Goal: Task Accomplishment & Management: Manage account settings

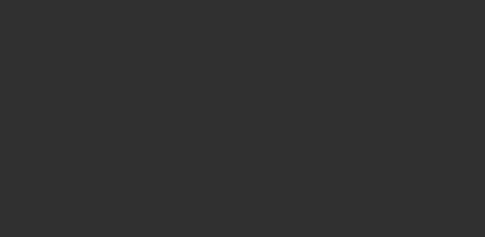
select select "10"
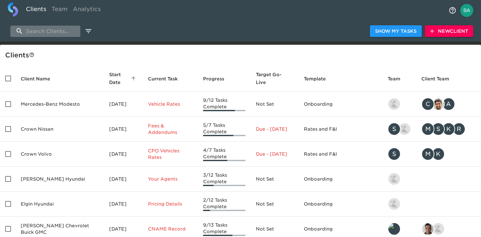
click at [54, 34] on input "search" at bounding box center [45, 31] width 70 height 11
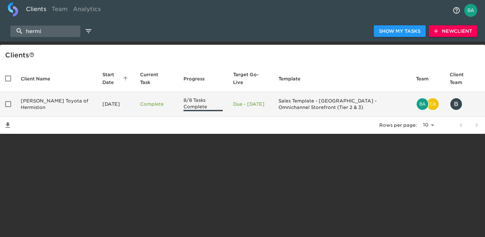
type input "hermi"
click at [48, 99] on td "[PERSON_NAME] Toyota of Hermiston" at bounding box center [57, 104] width 82 height 25
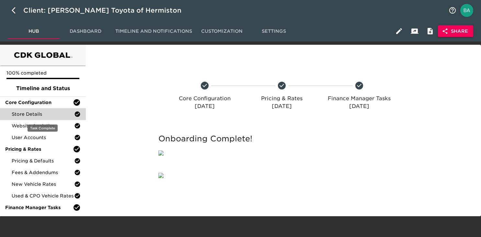
click at [44, 112] on span "Store Details" at bounding box center [43, 114] width 63 height 6
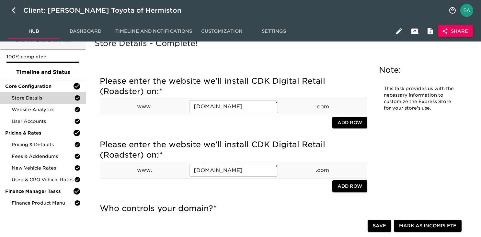
scroll to position [13, 0]
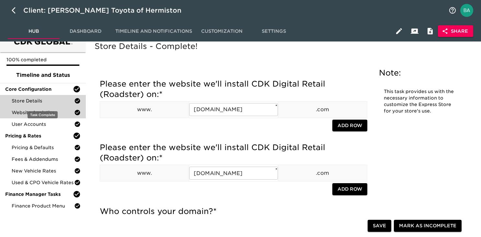
click at [28, 107] on div "Website Analytics" at bounding box center [43, 113] width 86 height 12
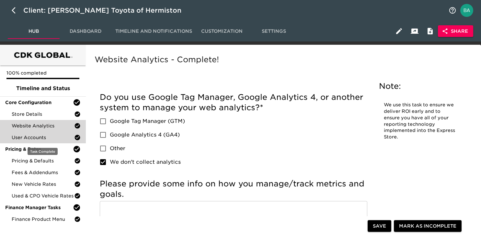
click at [20, 135] on span "User Accounts" at bounding box center [43, 137] width 63 height 6
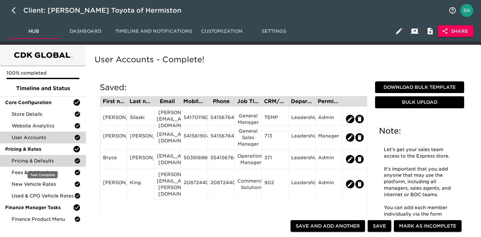
click at [36, 160] on span "Pricing & Defaults" at bounding box center [43, 161] width 63 height 6
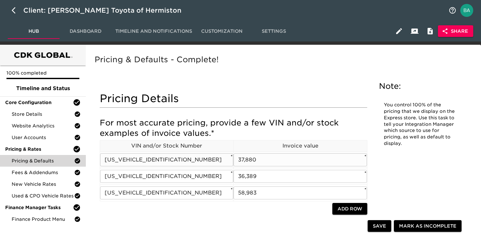
click at [151, 158] on input "[US_VEHICLE_IDENTIFICATION_NUMBER]" at bounding box center [166, 159] width 133 height 13
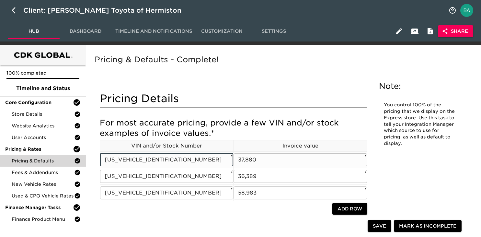
click at [151, 158] on input "[US_VEHICLE_IDENTIFICATION_NUMBER]" at bounding box center [166, 159] width 133 height 13
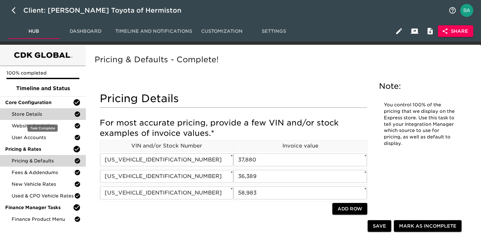
click at [28, 114] on span "Store Details" at bounding box center [43, 114] width 63 height 6
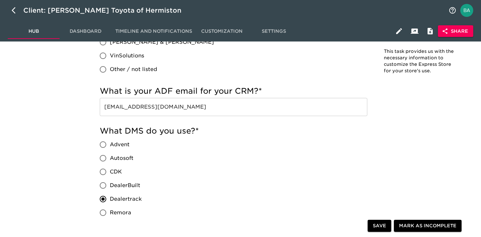
scroll to position [422, 0]
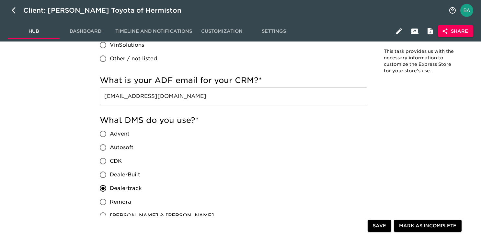
click at [154, 97] on input "[EMAIL_ADDRESS][DOMAIN_NAME]" at bounding box center [234, 96] width 268 height 18
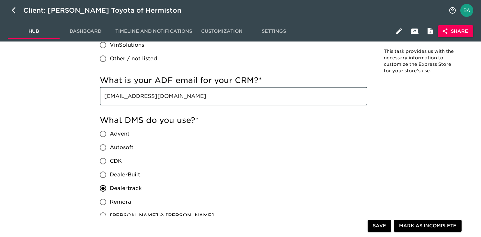
click at [154, 97] on input "[EMAIL_ADDRESS][DOMAIN_NAME]" at bounding box center [234, 96] width 268 height 18
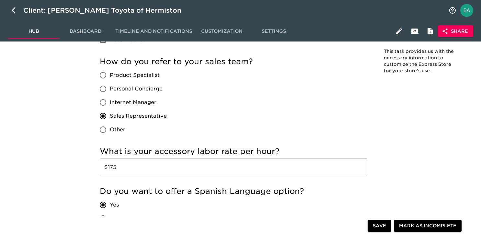
scroll to position [1043, 0]
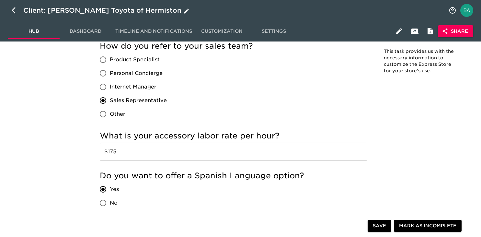
click at [79, 7] on div "Client: [PERSON_NAME] Toyota of Hermiston" at bounding box center [106, 10] width 167 height 10
click at [73, 10] on input "[PERSON_NAME] Toyota of Hermiston" at bounding box center [234, 10] width 422 height 10
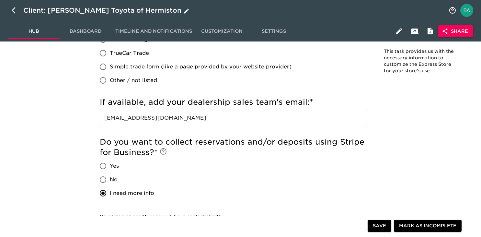
scroll to position [1276, 0]
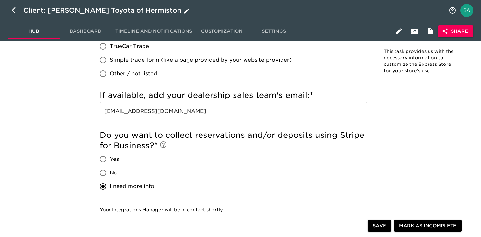
click at [172, 114] on input "[EMAIL_ADDRESS][DOMAIN_NAME]" at bounding box center [234, 111] width 268 height 18
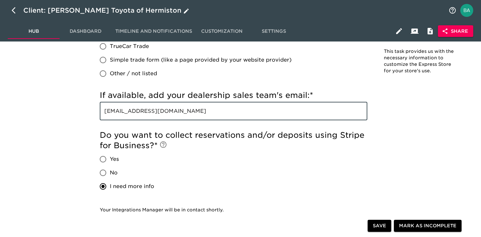
click at [172, 114] on input "[EMAIL_ADDRESS][DOMAIN_NAME]" at bounding box center [234, 111] width 268 height 18
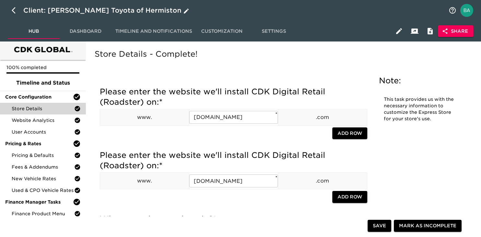
scroll to position [0, 0]
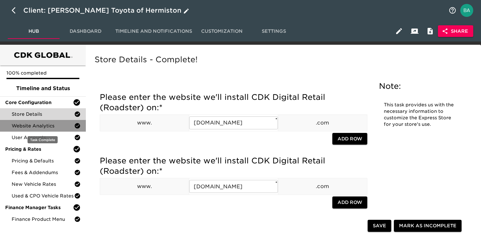
click at [45, 127] on span "Website Analytics" at bounding box center [43, 126] width 63 height 6
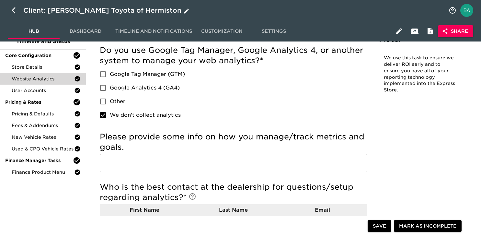
scroll to position [39, 0]
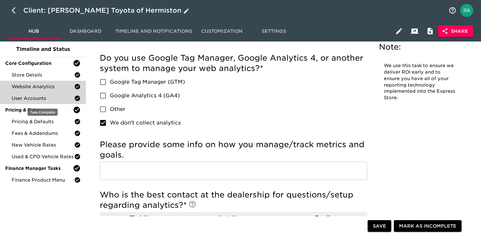
click at [53, 99] on span "User Accounts" at bounding box center [43, 98] width 63 height 6
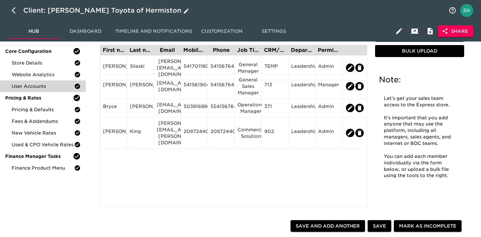
scroll to position [71, 0]
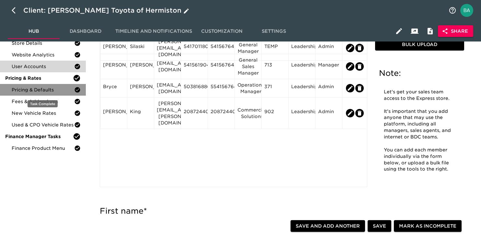
click at [39, 90] on span "Pricing & Defaults" at bounding box center [43, 90] width 63 height 6
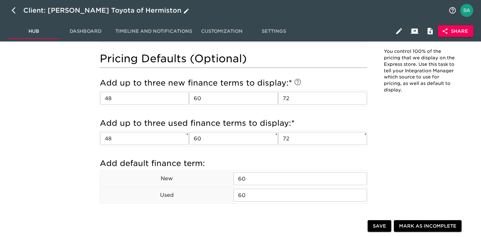
scroll to position [466, 0]
